Goal: Task Accomplishment & Management: Complete application form

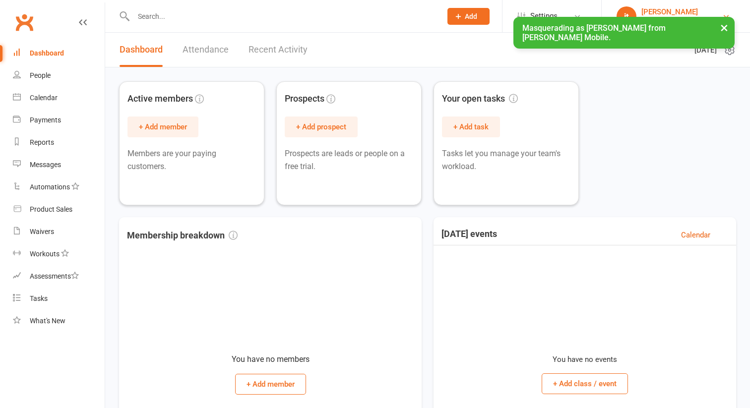
click at [657, 14] on div "[PERSON_NAME]" at bounding box center [678, 11] width 75 height 9
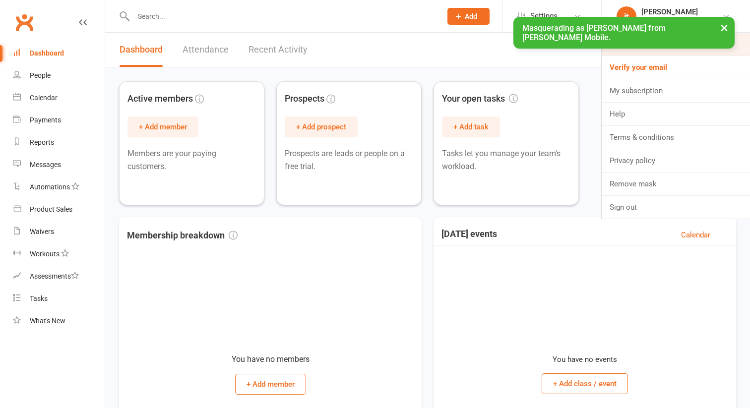
click at [639, 47] on link "My profile" at bounding box center [675, 44] width 148 height 23
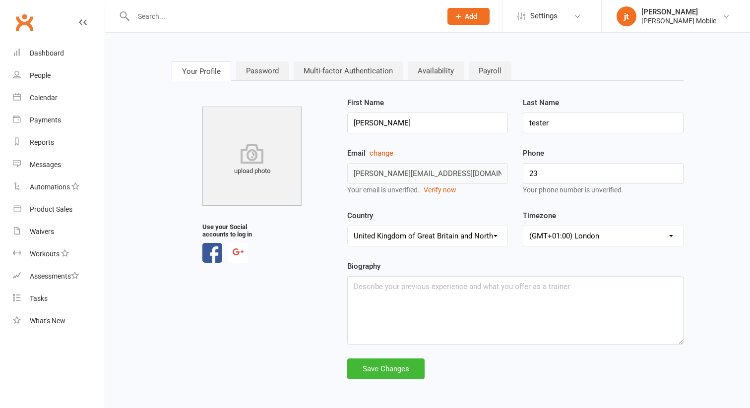
click at [322, 63] on link "Multi-factor Authentication" at bounding box center [348, 70] width 109 height 19
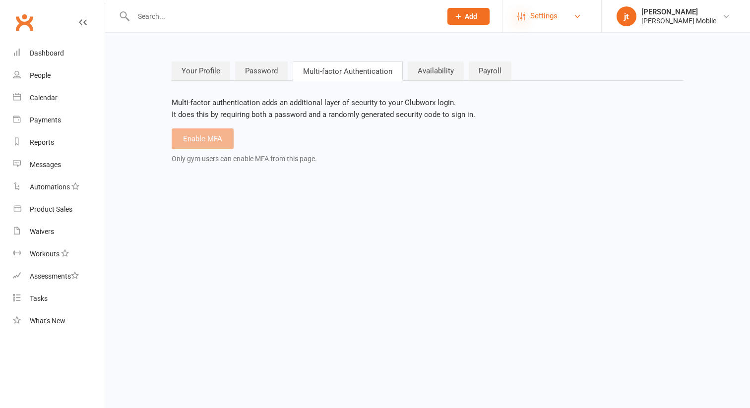
click at [521, 20] on icon at bounding box center [521, 16] width 8 height 8
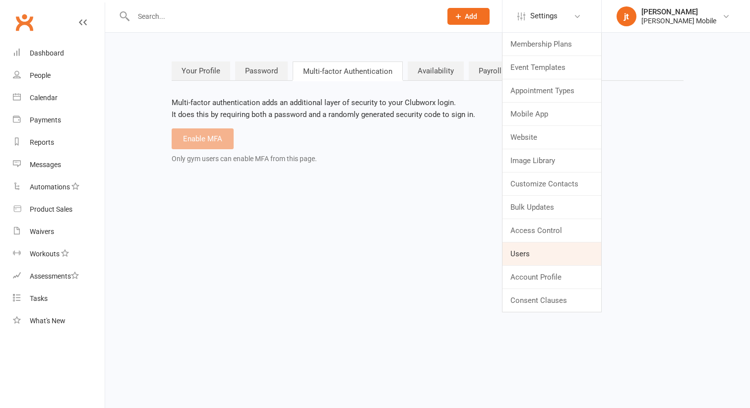
click at [534, 247] on link "Users" at bounding box center [551, 253] width 99 height 23
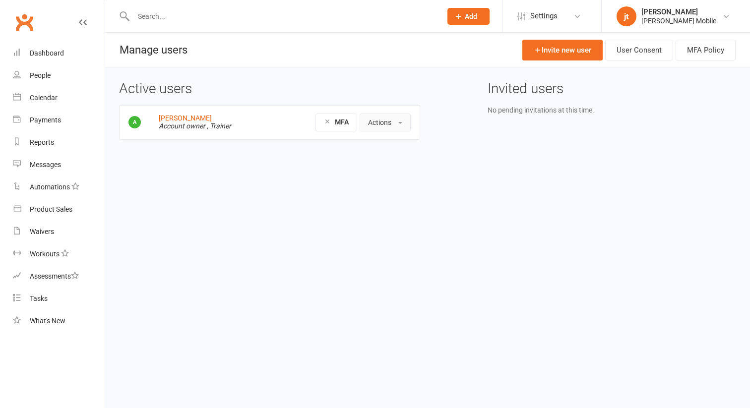
click at [376, 125] on button "Actions" at bounding box center [384, 123] width 51 height 18
click at [320, 178] on html "Prospect Member Non-attending contact Class / event Appointment Task Membership…" at bounding box center [375, 90] width 750 height 181
click at [546, 49] on link "Invite new user" at bounding box center [562, 50] width 80 height 21
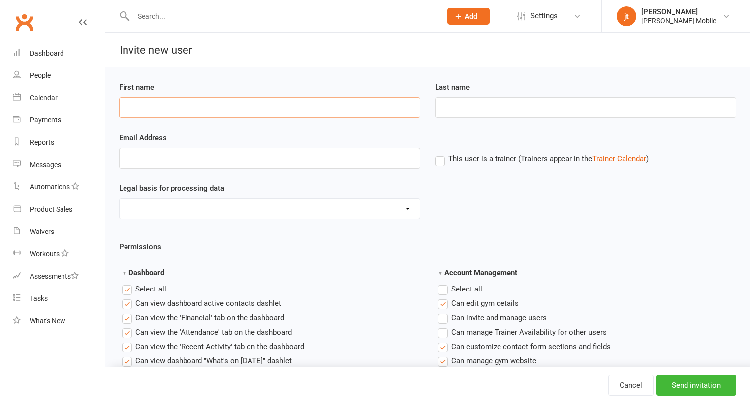
click at [311, 111] on input "First name" at bounding box center [269, 107] width 301 height 21
type input "joshua"
click at [461, 99] on input "d" at bounding box center [585, 107] width 301 height 21
type input "dac"
click at [333, 159] on input "Email Address" at bounding box center [269, 158] width 301 height 21
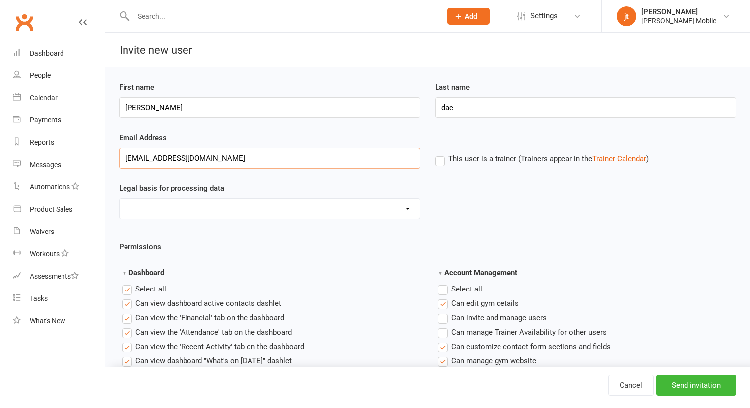
scroll to position [15, 0]
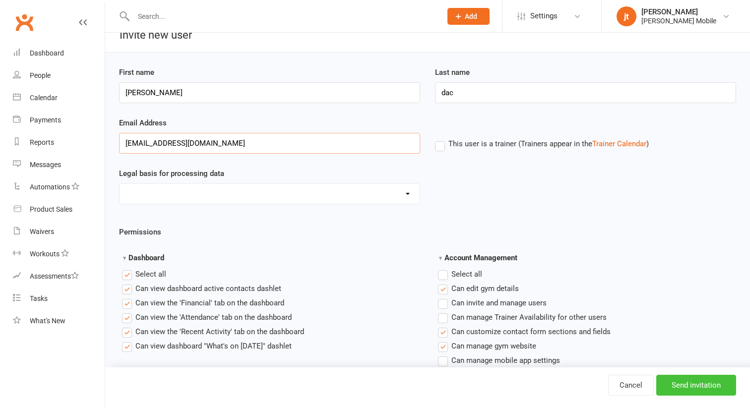
type input "joshuadacosta0311@gmail.com"
click at [670, 381] on input "Send invitation" at bounding box center [696, 385] width 80 height 21
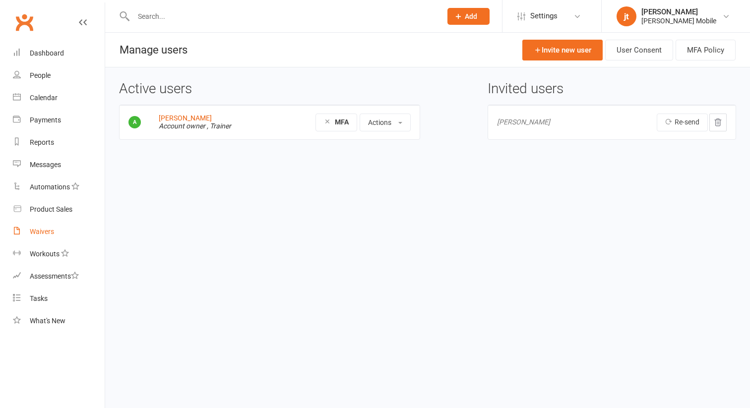
click at [45, 233] on div "Waivers" at bounding box center [42, 232] width 24 height 8
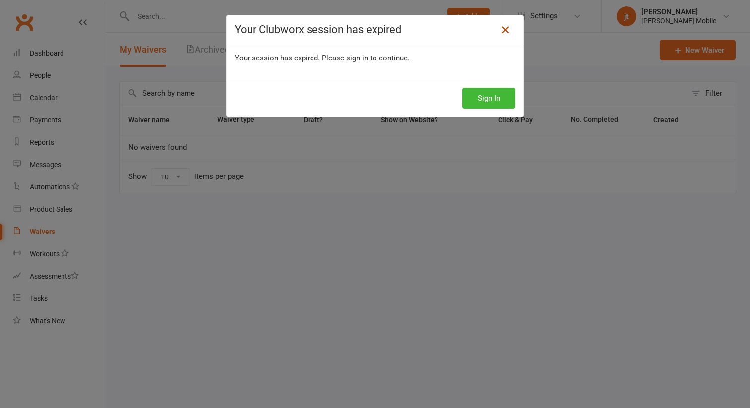
click at [513, 29] on link at bounding box center [505, 30] width 16 height 16
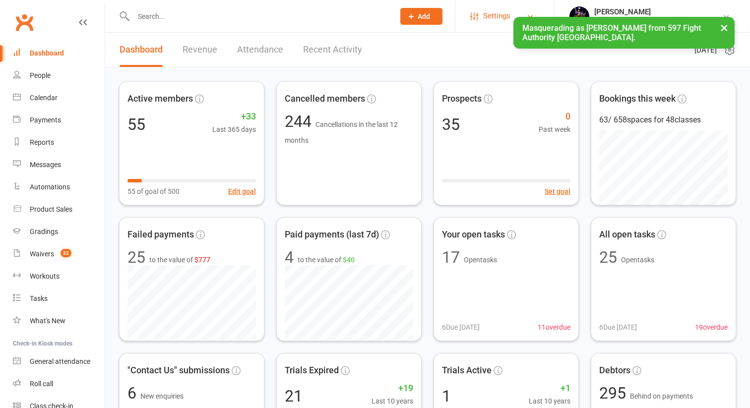
click at [510, 13] on span "Settings" at bounding box center [496, 16] width 27 height 22
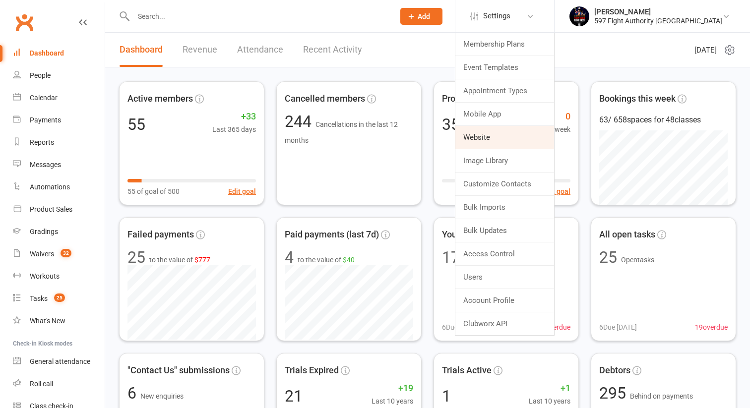
click at [531, 138] on link "Website" at bounding box center [504, 137] width 99 height 23
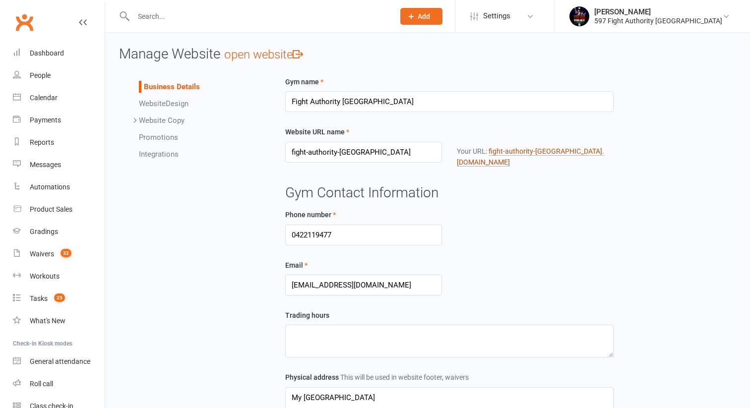
click at [520, 151] on link "fight-authority-australias .[DOMAIN_NAME]" at bounding box center [530, 156] width 147 height 19
